Goal: Task Accomplishment & Management: Complete application form

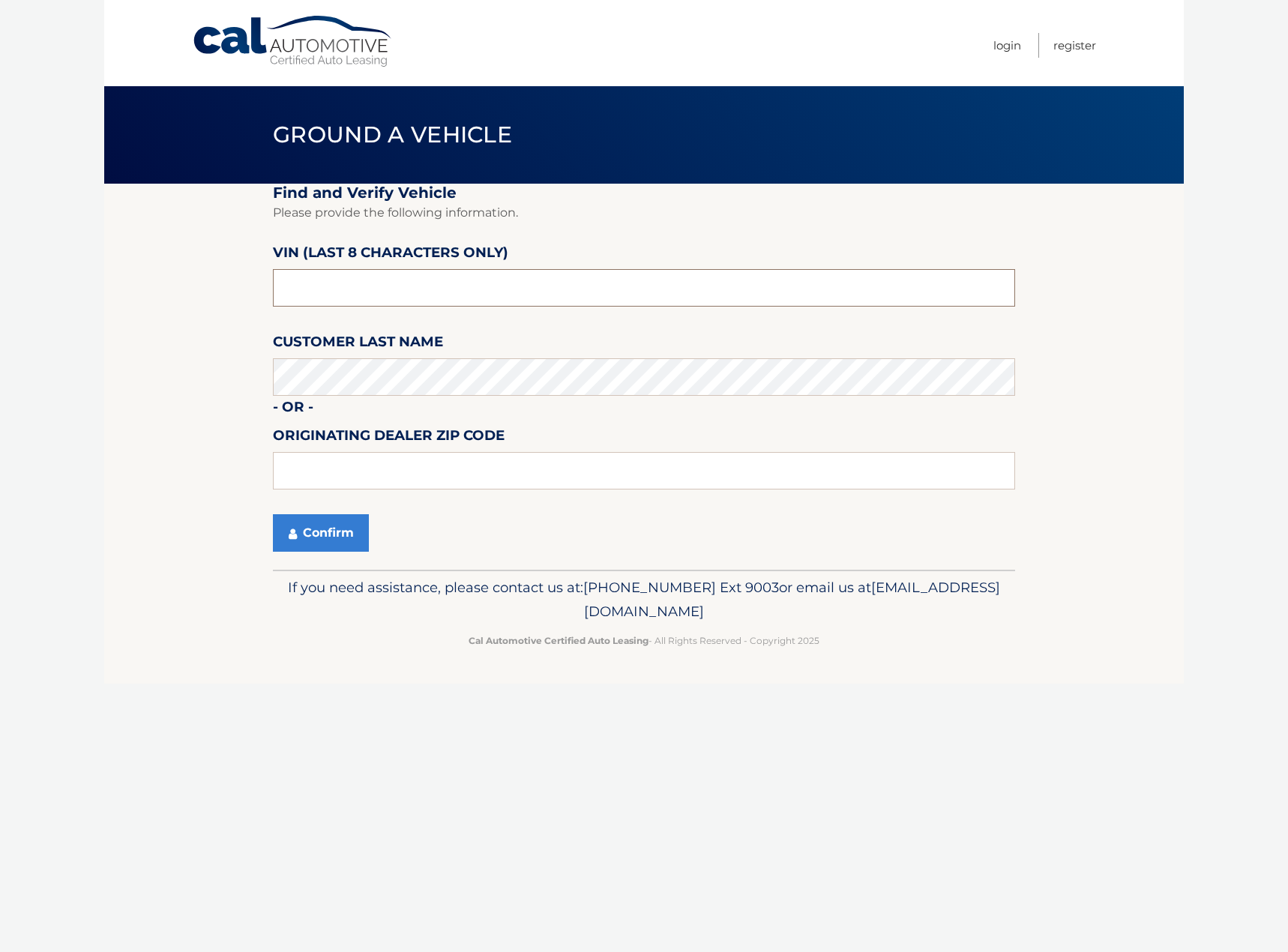
click at [434, 282] on input "text" at bounding box center [643, 287] width 742 height 37
type input "nm077601"
type input "11801"
click at [341, 540] on button "Confirm" at bounding box center [320, 533] width 96 height 37
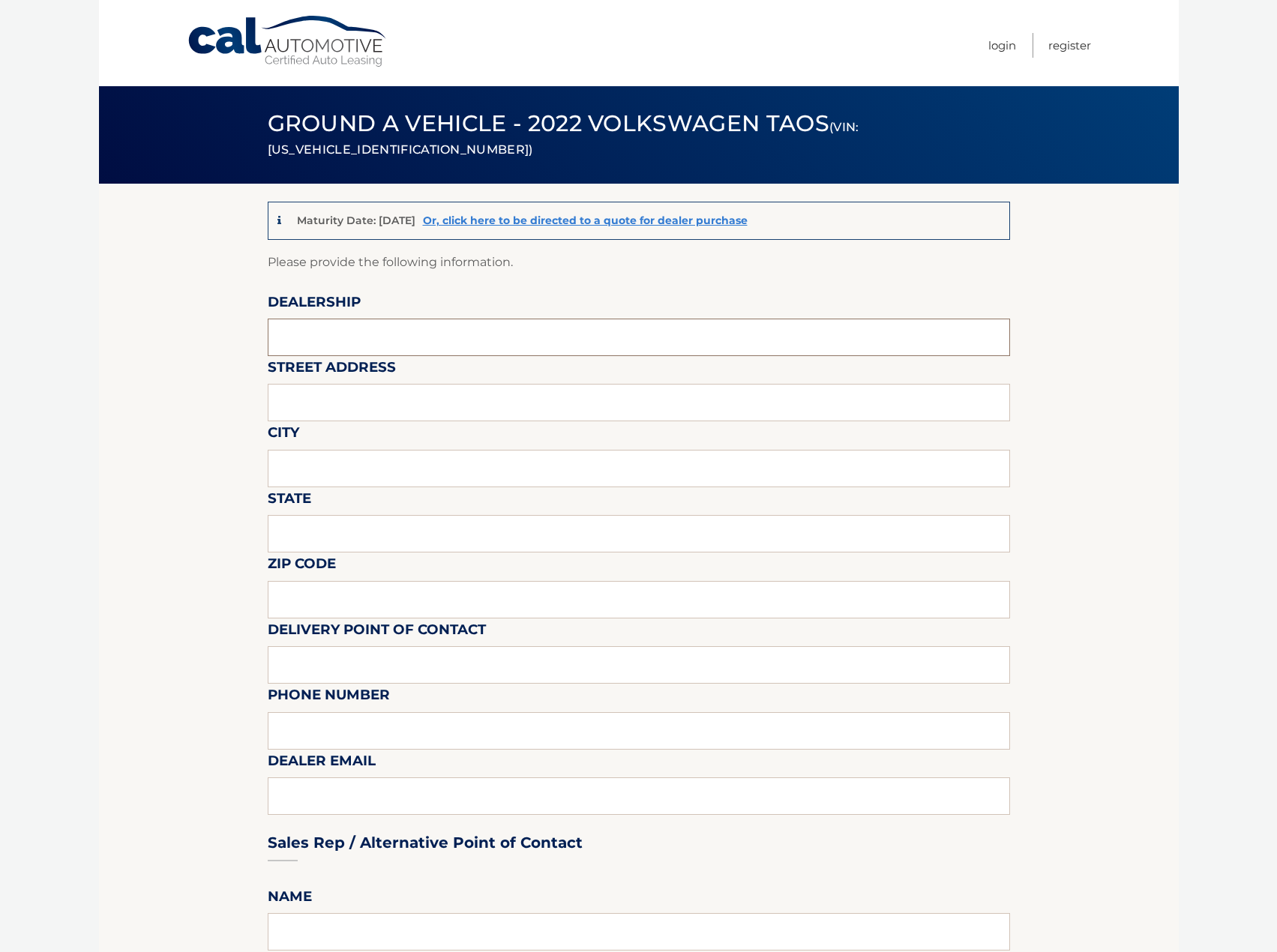
click at [370, 339] on input "text" at bounding box center [638, 337] width 743 height 37
type input "PLATINUM VOLKSWAGEN"
type input "[STREET_ADDRESS][PERSON_NAME]"
type input "N"
type input "[GEOGRAPHIC_DATA]"
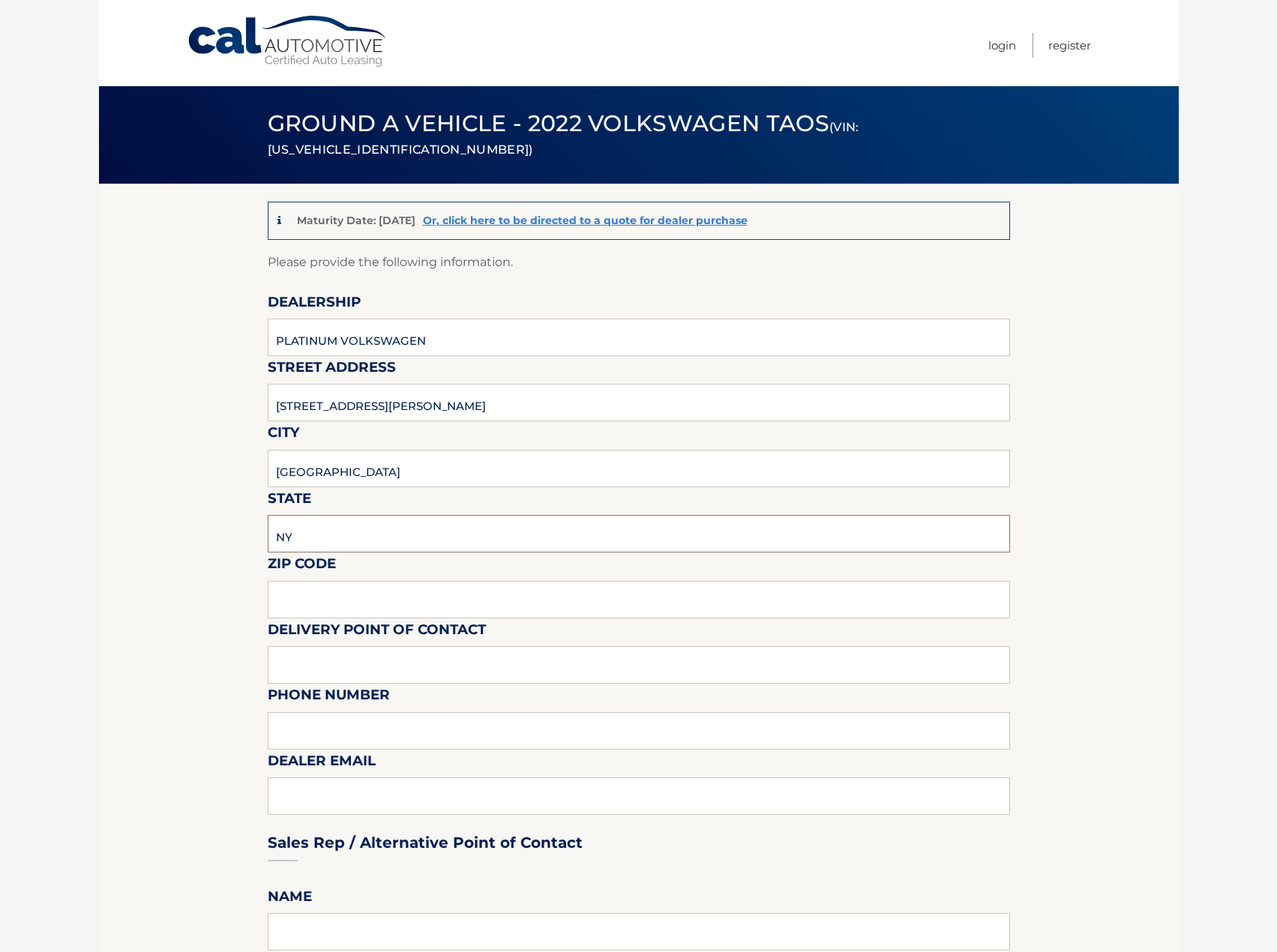
type input "NY"
type input "11801"
type input "FRONT DESK"
type input "5169427300"
type input "INFO@PLATINUMVW.COM"
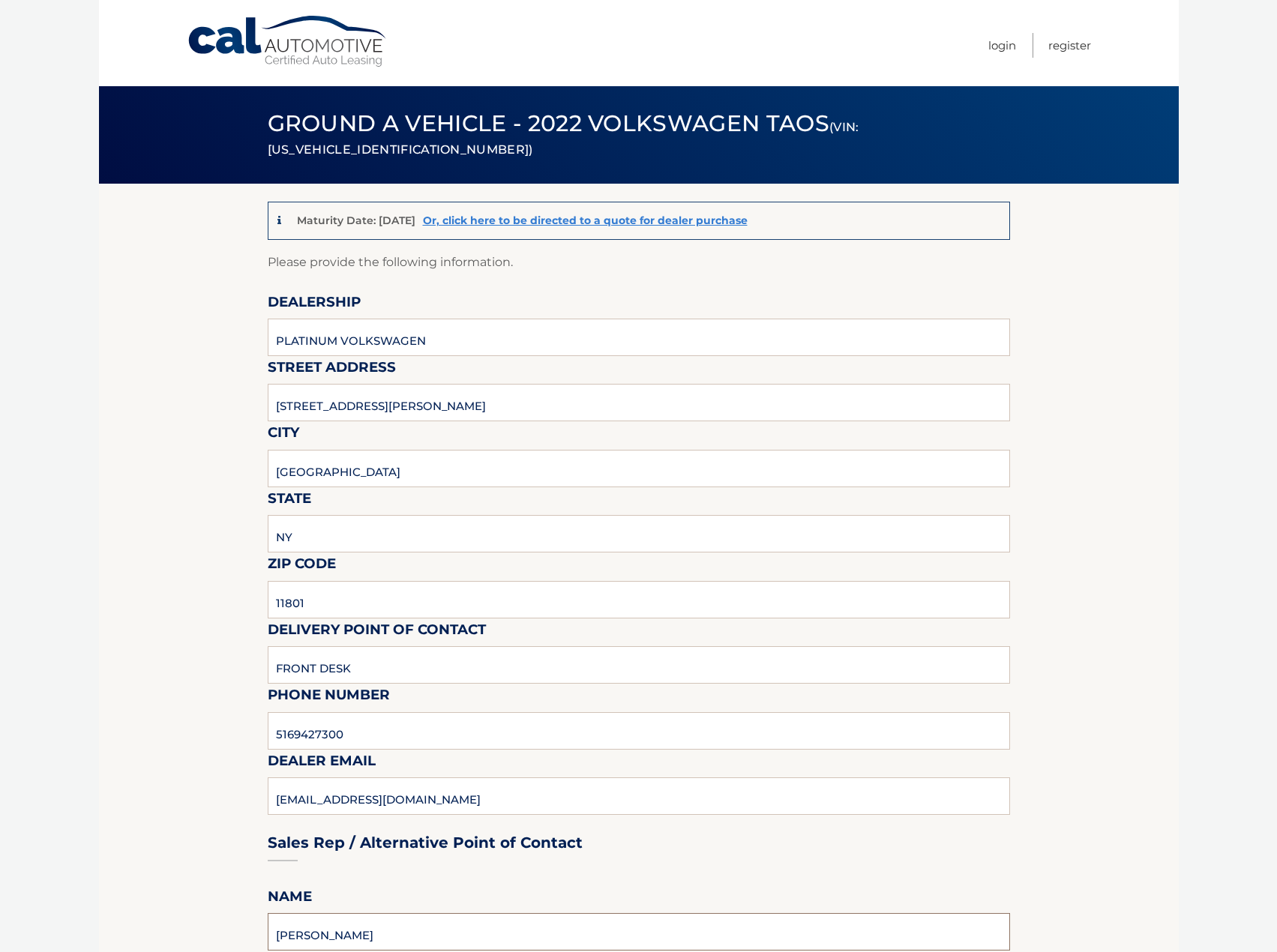
type input "MOSES QUIROZ"
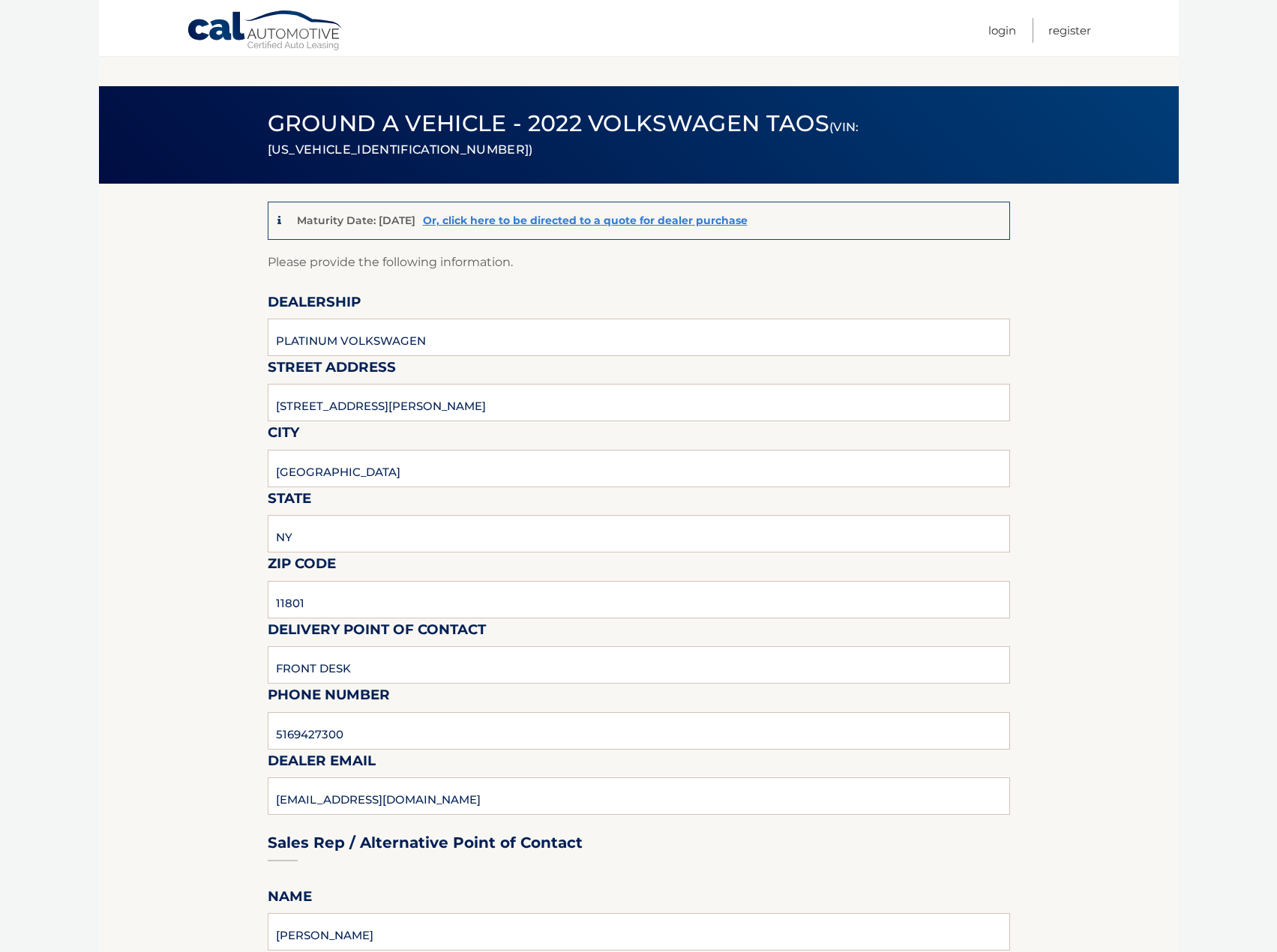
scroll to position [521, 0]
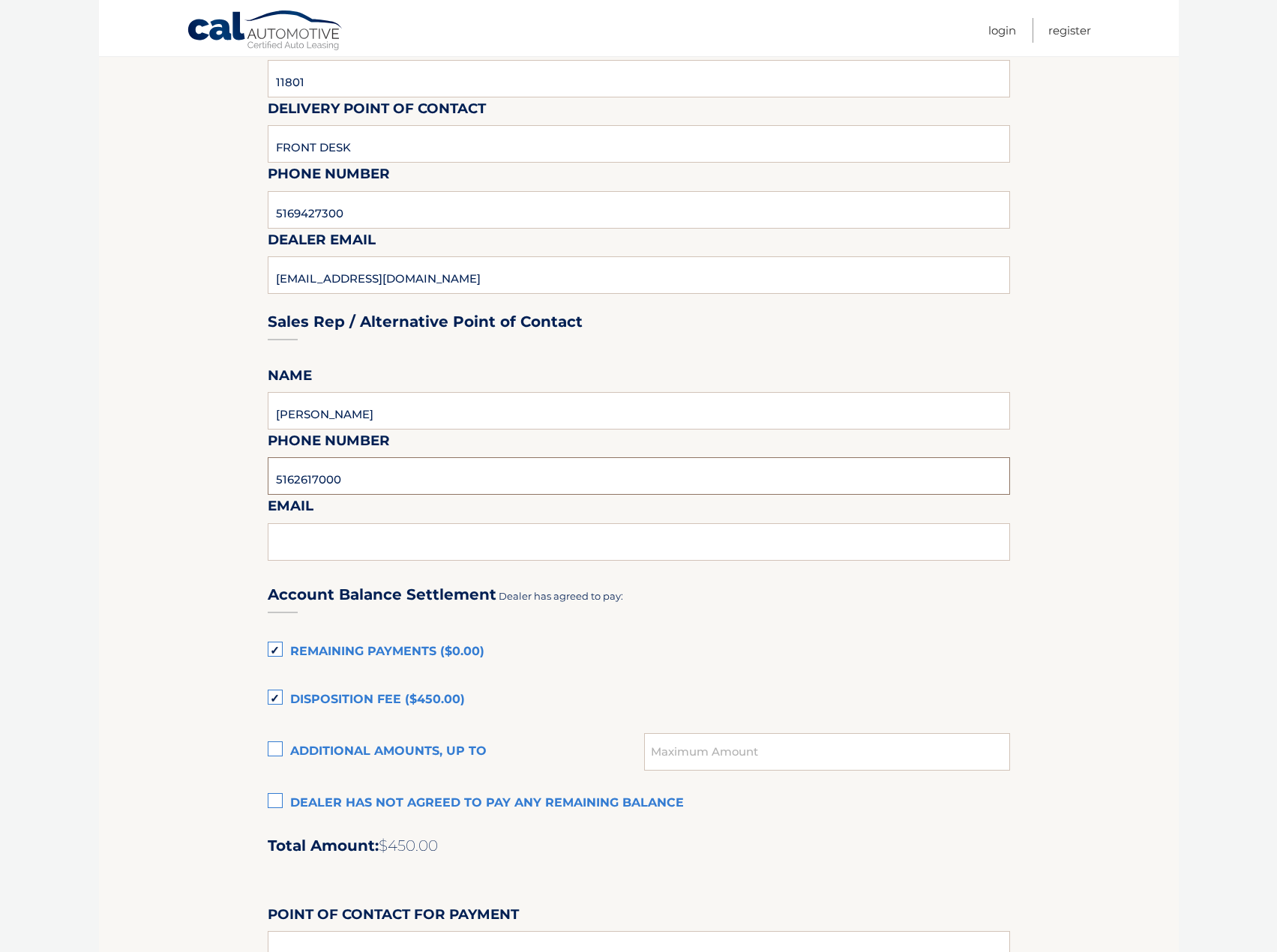
type input "5162617000"
type input "MOSES@PLATINUMVW.COM"
click at [273, 799] on label "Dealer has not agreed to pay any remaining balance" at bounding box center [638, 803] width 743 height 30
click at [0, 0] on input "Dealer has not agreed to pay any remaining balance" at bounding box center [0, 0] width 0 height 0
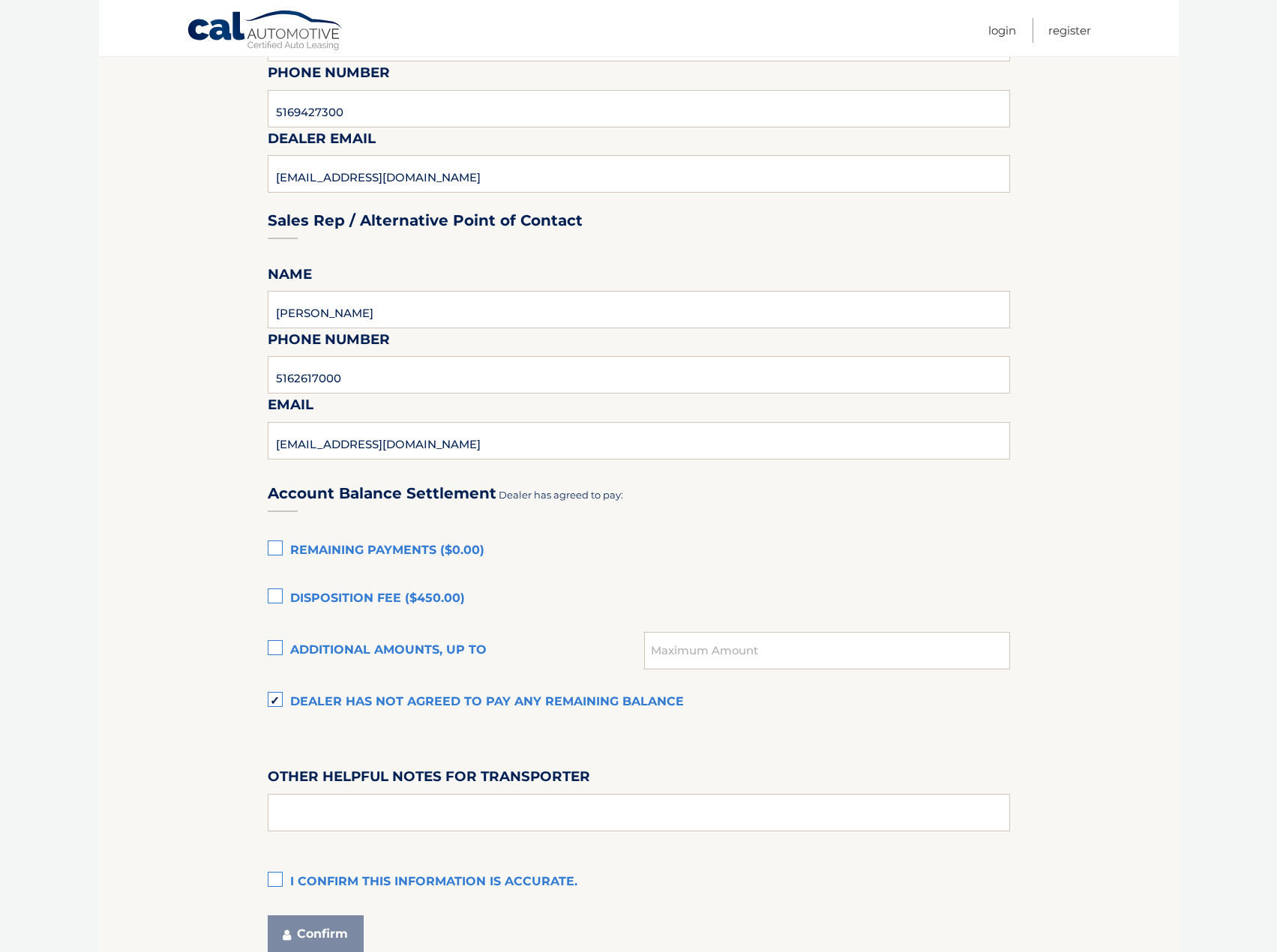
scroll to position [755, 0]
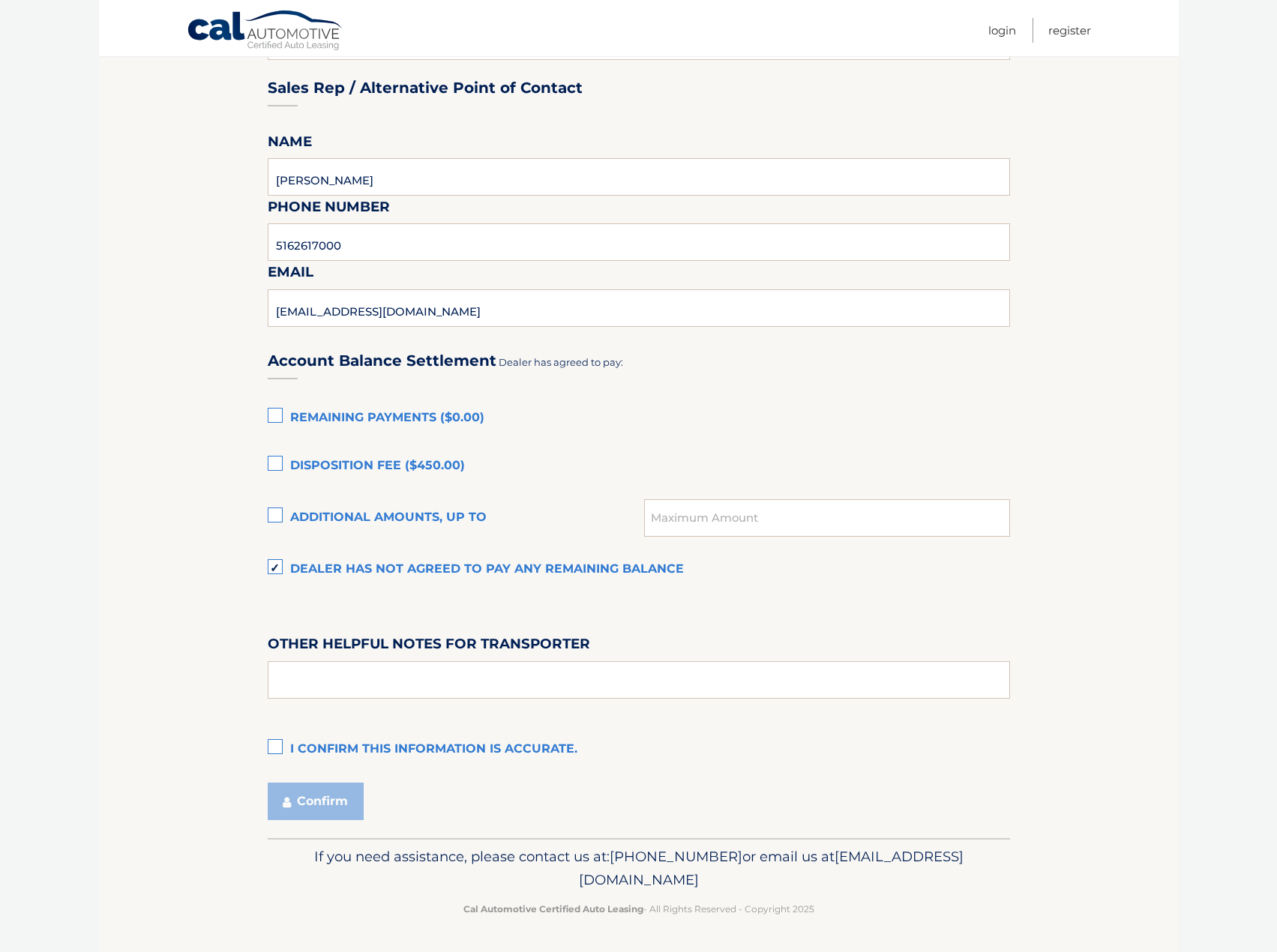
click at [277, 749] on label "I confirm this information is accurate." at bounding box center [638, 750] width 743 height 30
click at [0, 0] on input "I confirm this information is accurate." at bounding box center [0, 0] width 0 height 0
click at [295, 798] on button "Confirm" at bounding box center [316, 801] width 96 height 37
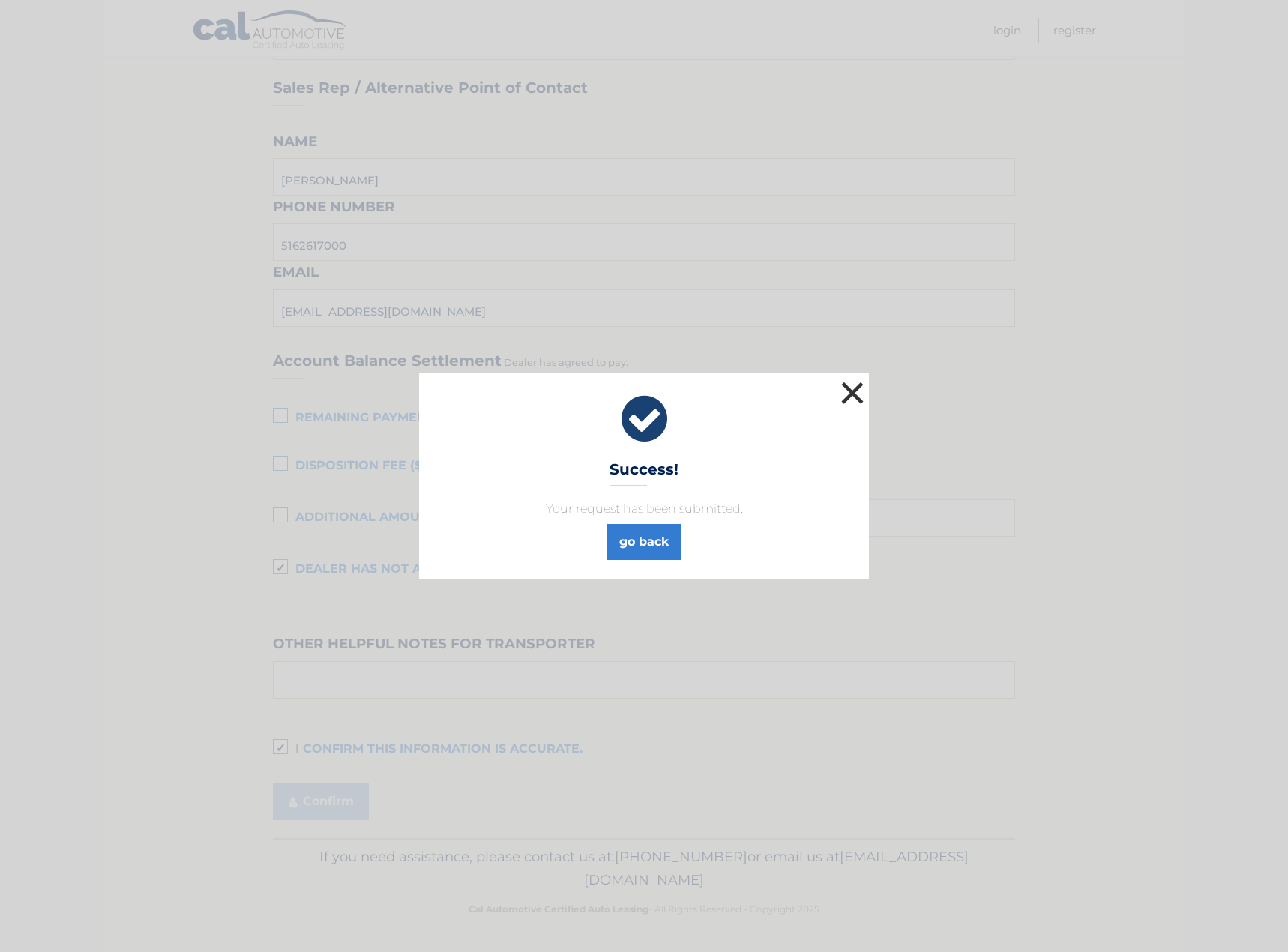
click at [856, 395] on button "×" at bounding box center [852, 393] width 30 height 30
